Goal: Task Accomplishment & Management: Complete application form

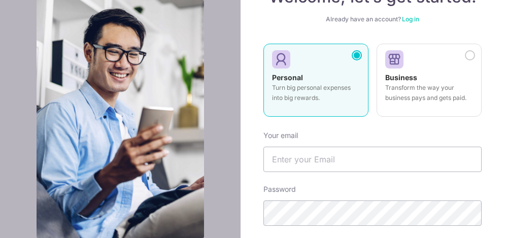
scroll to position [152, 0]
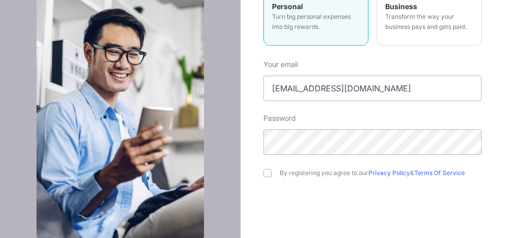
type input "akif.s.misaran@gmail.com"
click at [266, 168] on div "By registering you agree to our Privacy Policy & Terms Of Service" at bounding box center [373, 173] width 218 height 12
click at [264, 172] on input "checkbox" at bounding box center [268, 173] width 8 height 8
checkbox input "true"
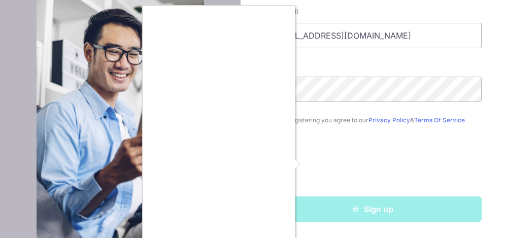
scroll to position [9, 0]
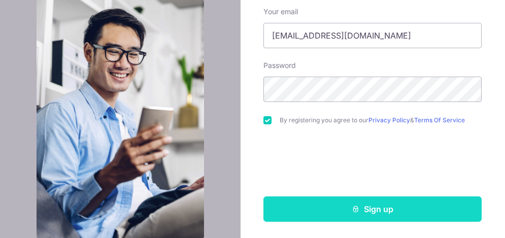
click at [288, 209] on button "Sign up" at bounding box center [373, 209] width 218 height 25
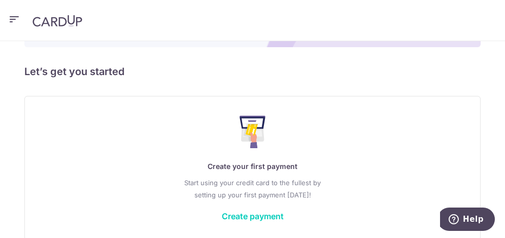
scroll to position [161, 0]
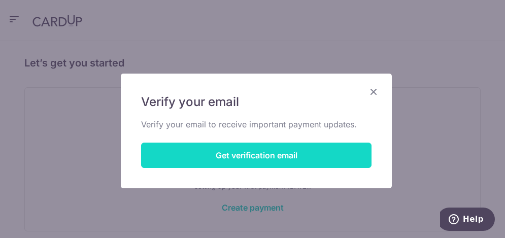
click at [278, 164] on button "Get verification email" at bounding box center [256, 155] width 231 height 25
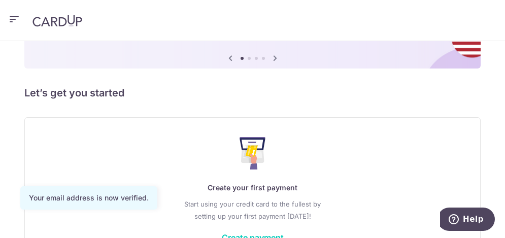
scroll to position [161, 0]
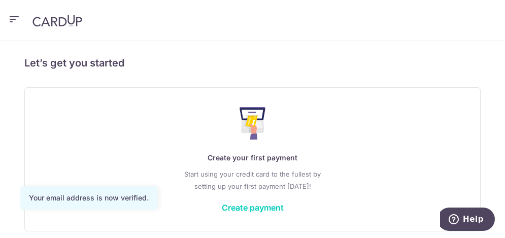
click at [317, 174] on div "Create your first payment Start using your credit card to the fullest by settin…" at bounding box center [252, 159] width 431 height 120
click at [284, 203] on link "Create payment" at bounding box center [253, 208] width 62 height 10
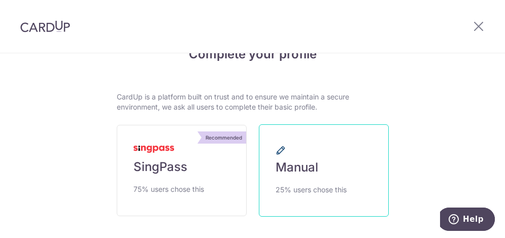
scroll to position [51, 0]
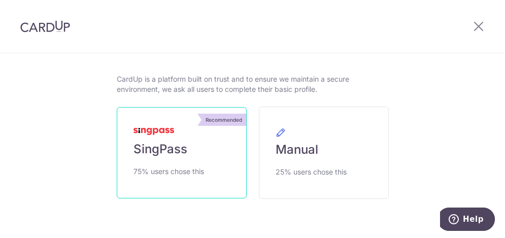
click at [151, 142] on span "SingPass" at bounding box center [161, 149] width 54 height 16
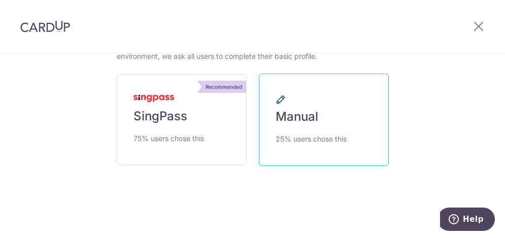
click at [313, 133] on span "25% users chose this" at bounding box center [311, 139] width 71 height 12
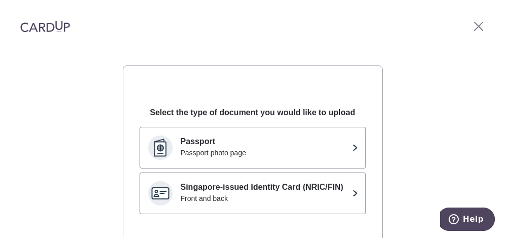
scroll to position [277, 0]
